Goal: Task Accomplishment & Management: Complete application form

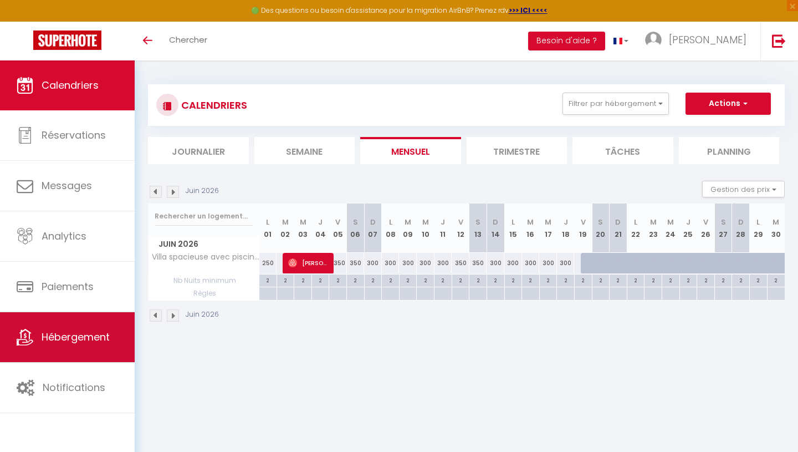
click at [68, 342] on span "Hébergement" at bounding box center [76, 337] width 68 height 14
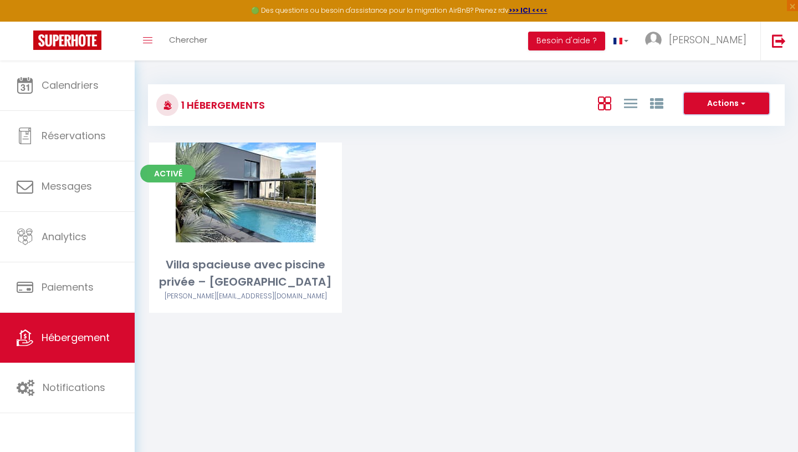
click at [740, 100] on span "button" at bounding box center [742, 103] width 7 height 11
click at [730, 128] on li "Créer un Hébergement" at bounding box center [718, 126] width 101 height 12
select select "3"
select select "2"
select select "1"
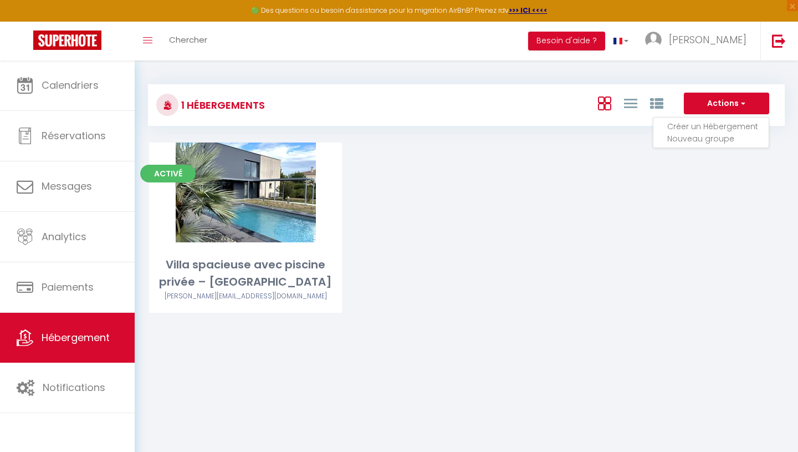
select select "1"
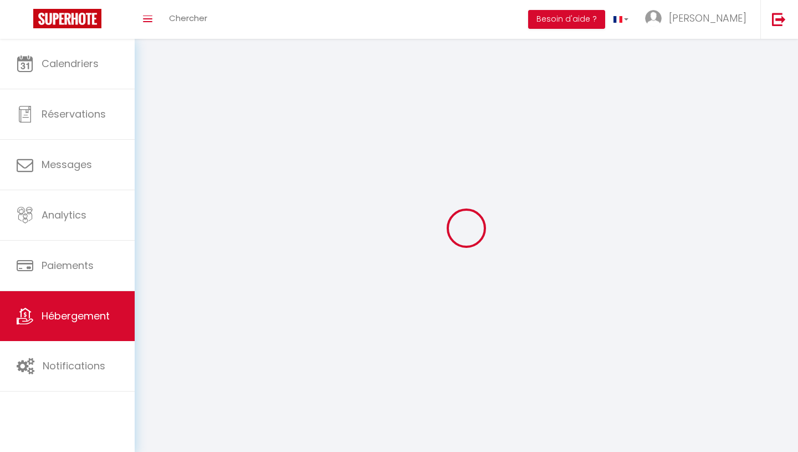
select select
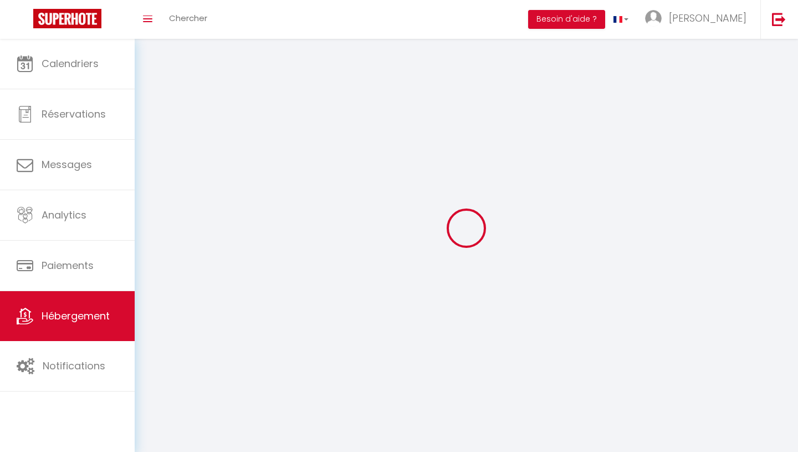
select select
checkbox input "false"
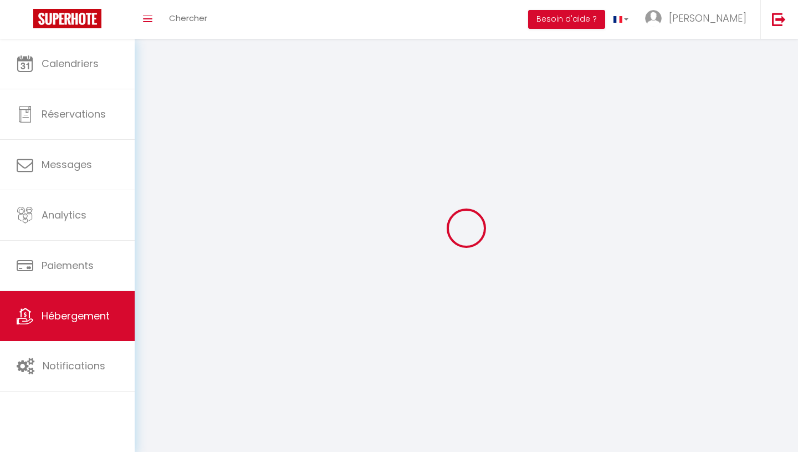
select select
select select "1"
select select "28"
select select
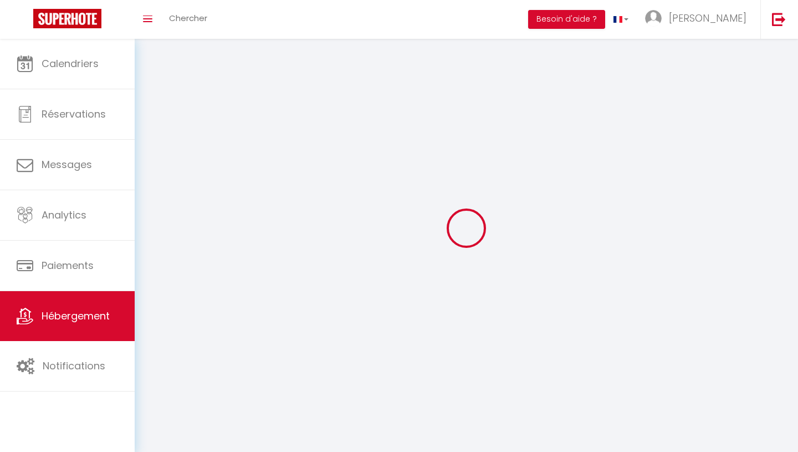
select select
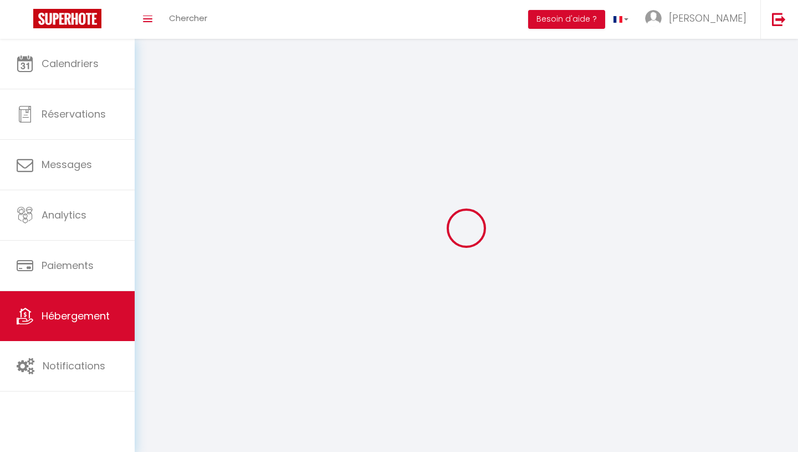
checkbox input "false"
select select
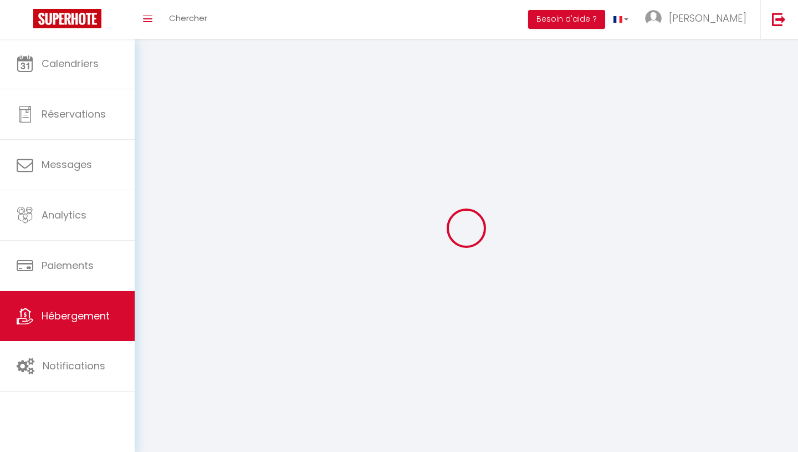
select select
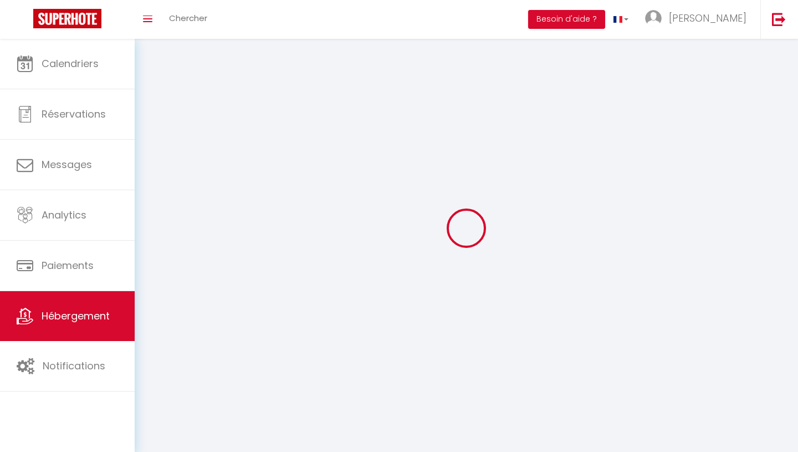
select select
checkbox input "false"
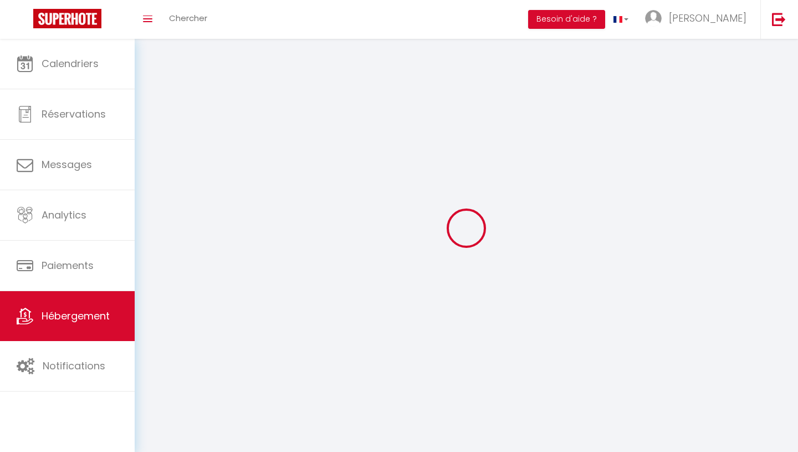
checkbox input "false"
select select
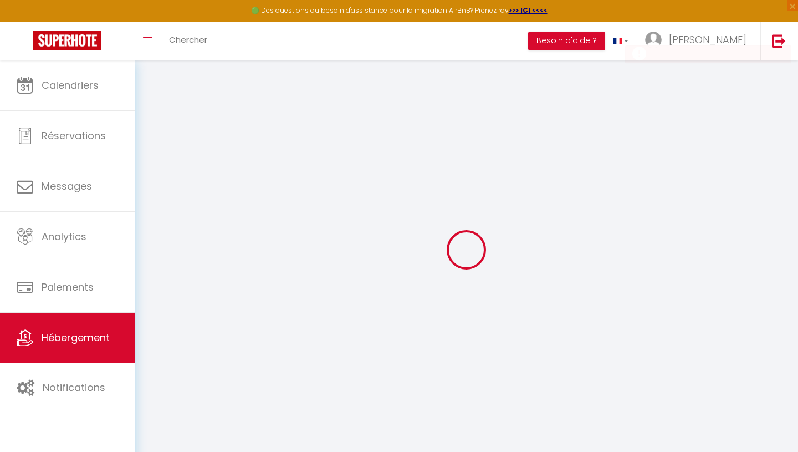
select select
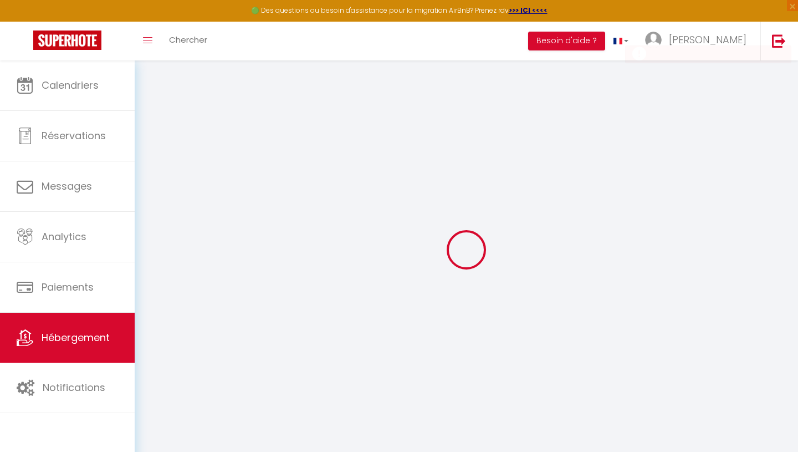
select select
checkbox input "false"
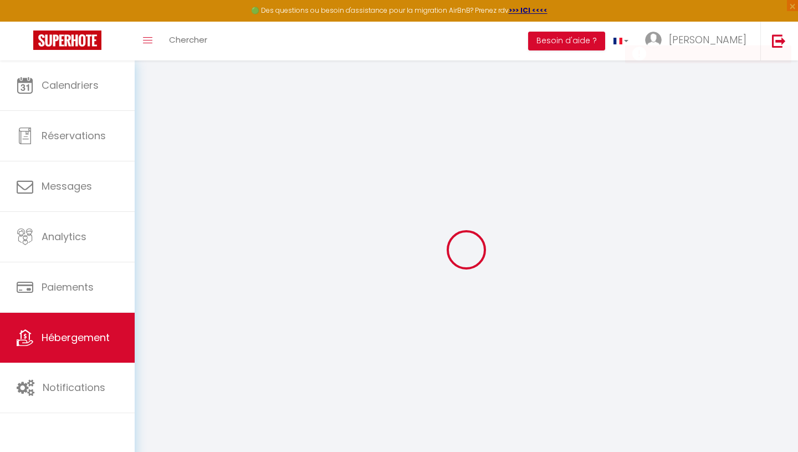
select select
checkbox input "false"
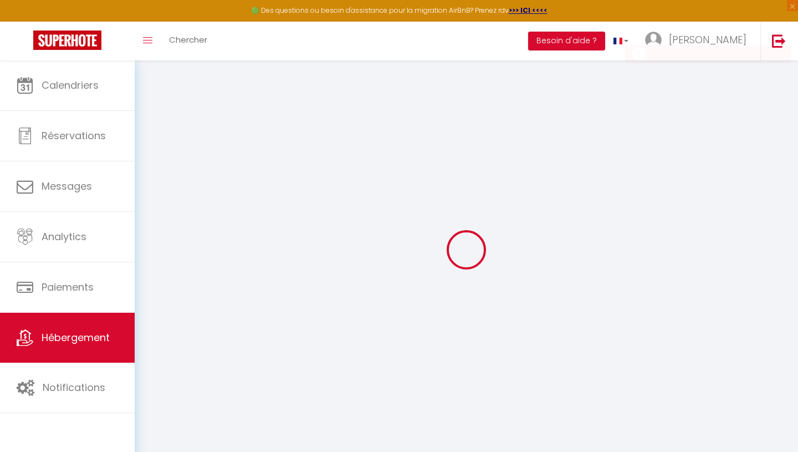
checkbox input "false"
select select
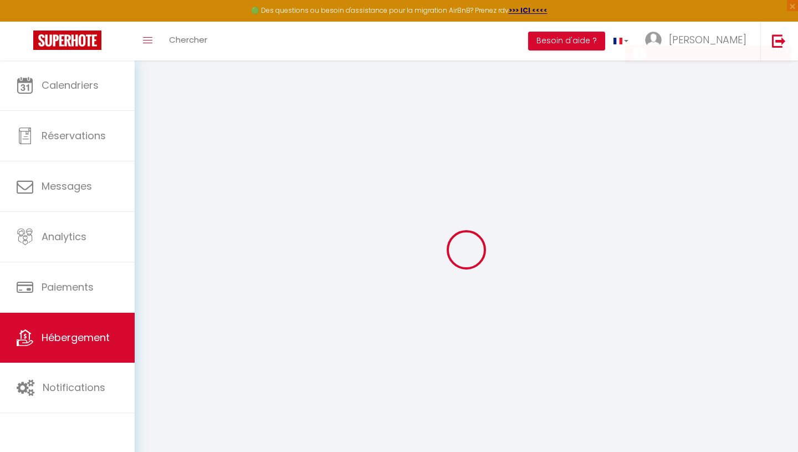
checkbox input "false"
select select
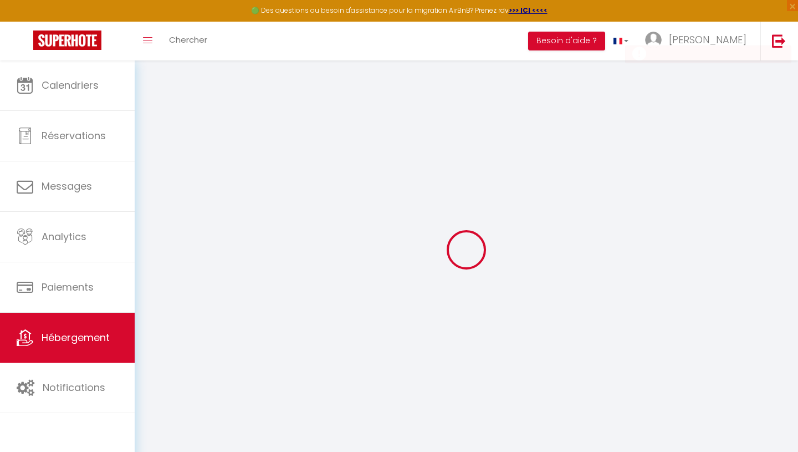
select select
select select "15:00"
select select "23:45"
select select "11:00"
select select "30"
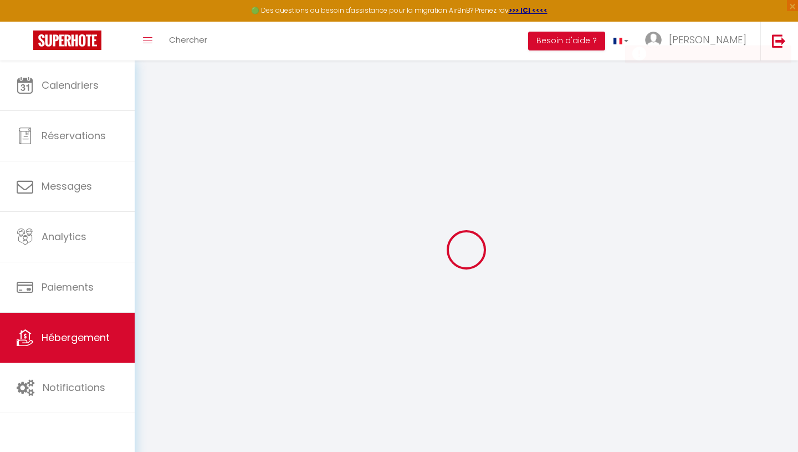
select select "120"
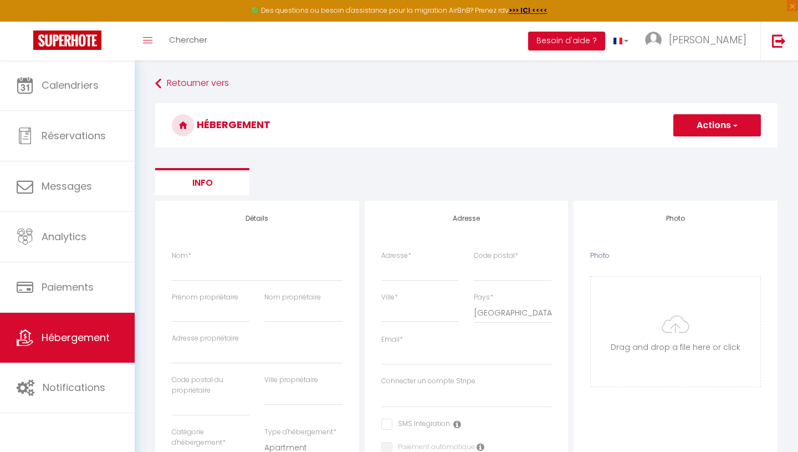
click at [738, 128] on button "Actions" at bounding box center [718, 125] width 88 height 22
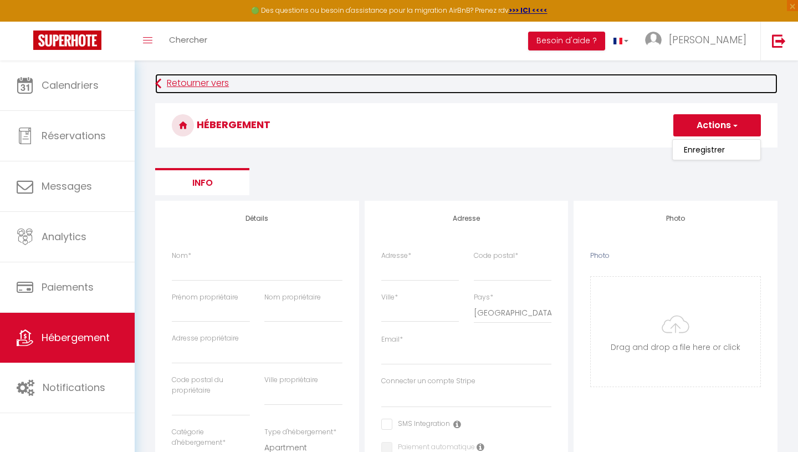
click at [197, 77] on link "Retourner vers" at bounding box center [466, 84] width 623 height 20
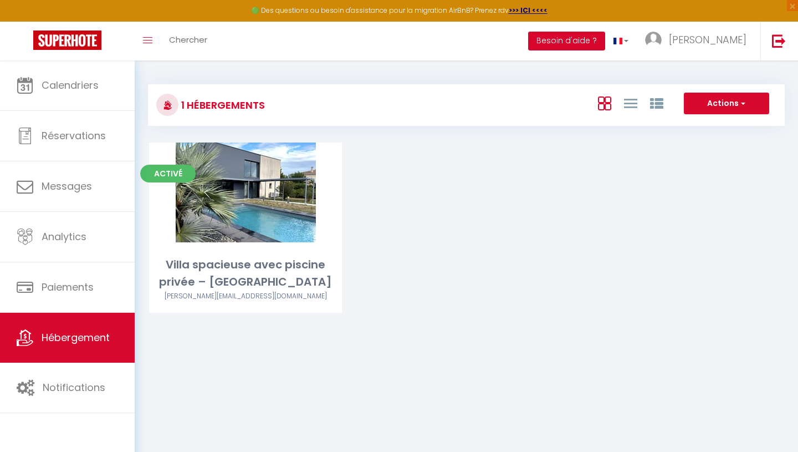
click at [605, 38] on button "Besoin d'aide ?" at bounding box center [566, 41] width 77 height 19
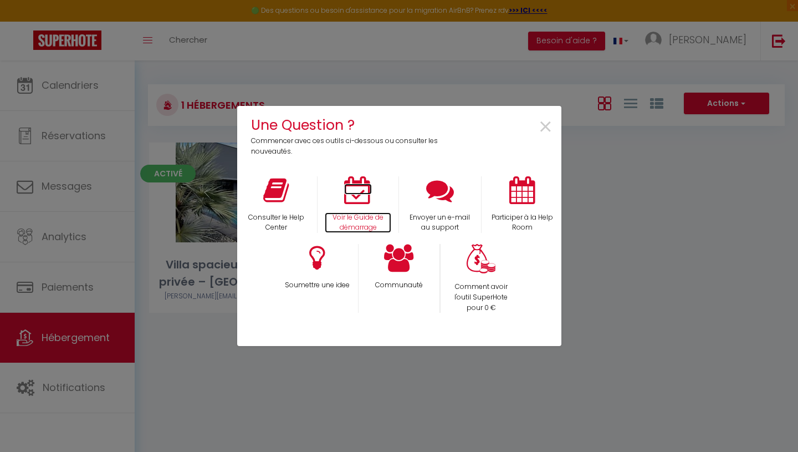
click at [353, 197] on icon at bounding box center [358, 190] width 28 height 28
click at [544, 123] on span "×" at bounding box center [545, 127] width 15 height 35
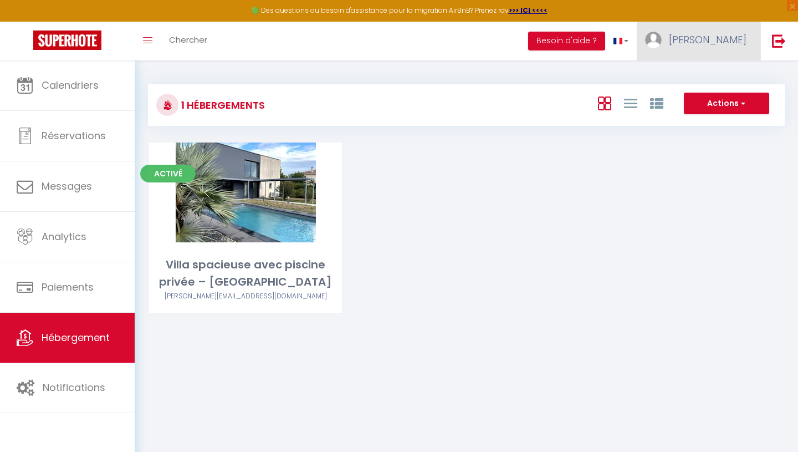
click at [662, 40] on img at bounding box center [653, 40] width 17 height 17
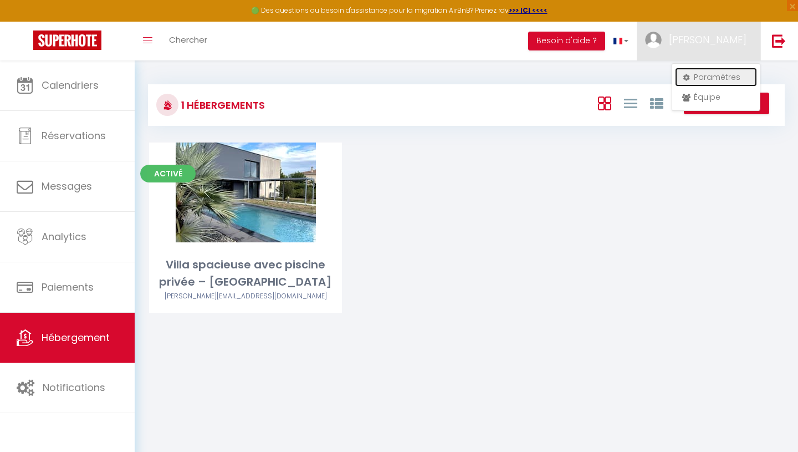
click at [715, 78] on link "Paramètres" at bounding box center [716, 77] width 82 height 19
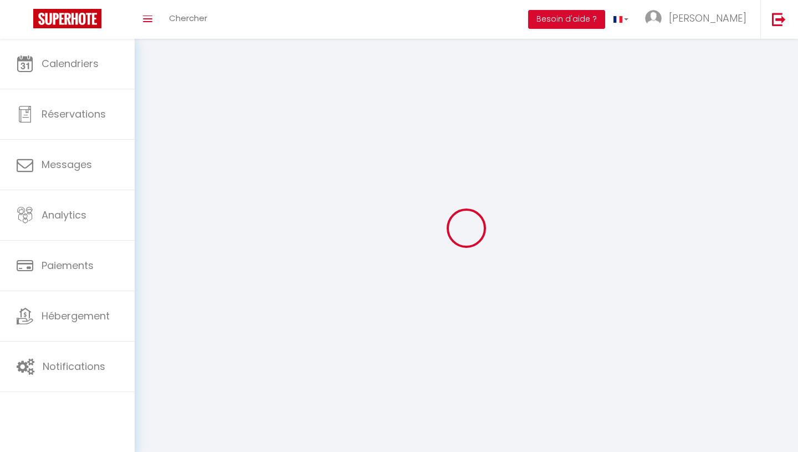
type input "5oLYaYv8zMBPYpznSckBF5h6g"
type input "Nf4Ztwb9mG18cHkOnFz1CASSN"
type input "[URL][DOMAIN_NAME]"
select select "fr"
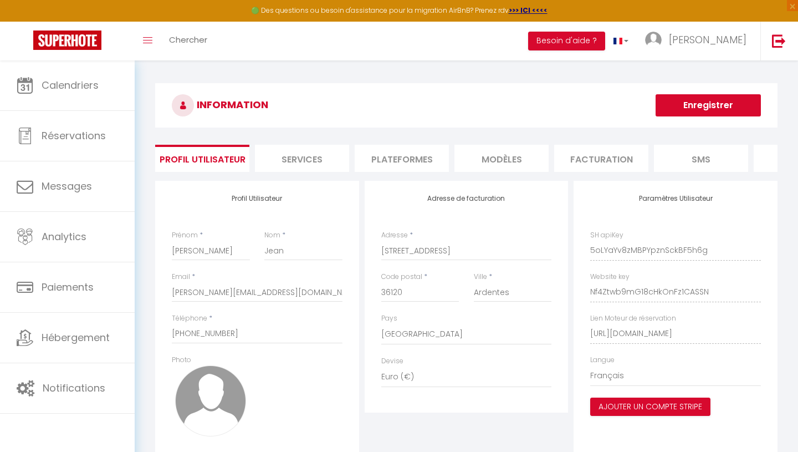
click at [427, 163] on li "Plateformes" at bounding box center [402, 158] width 94 height 27
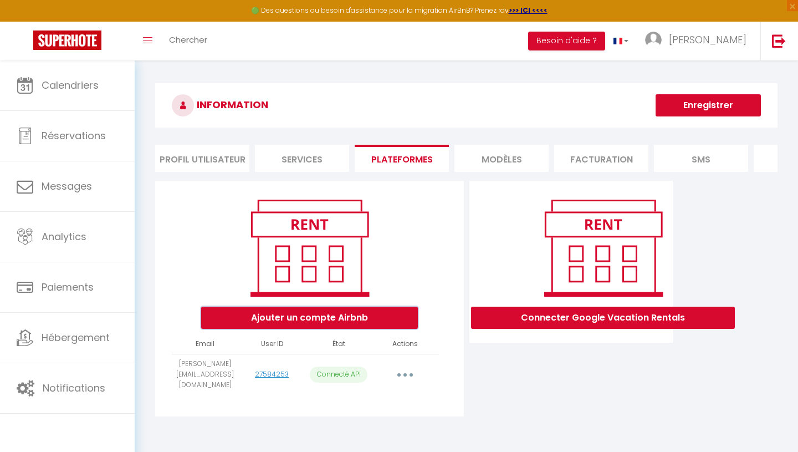
click at [383, 315] on button "Ajouter un compte Airbnb" at bounding box center [309, 318] width 217 height 22
